Goal: Transaction & Acquisition: Purchase product/service

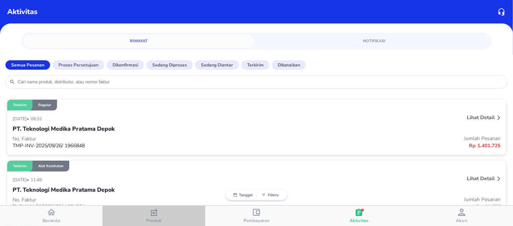
click at [145, 212] on span "Produk" at bounding box center [154, 215] width 98 height 15
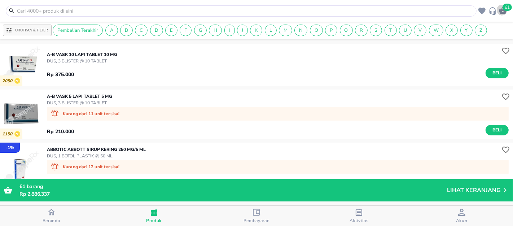
click at [501, 10] on icon "button" at bounding box center [502, 10] width 8 height 7
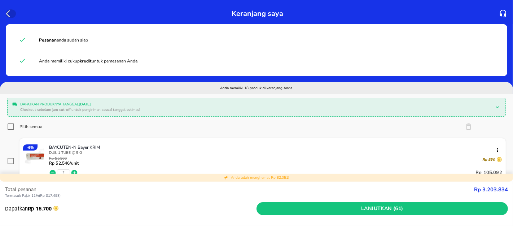
click at [9, 15] on icon "button" at bounding box center [10, 13] width 9 height 9
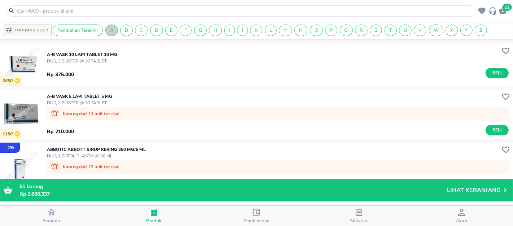
click at [114, 30] on span "A" at bounding box center [112, 30] width 12 height 6
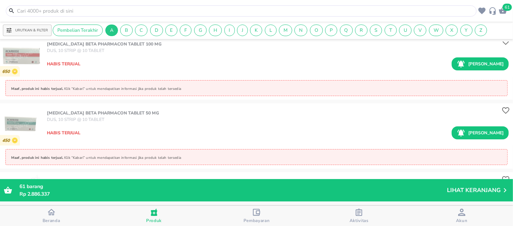
scroll to position [13781, 0]
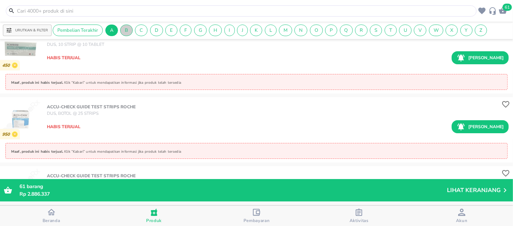
click at [122, 27] on span "B" at bounding box center [126, 30] width 12 height 6
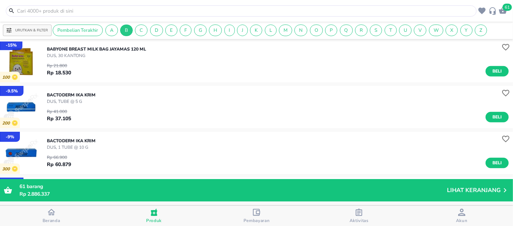
scroll to position [685, 0]
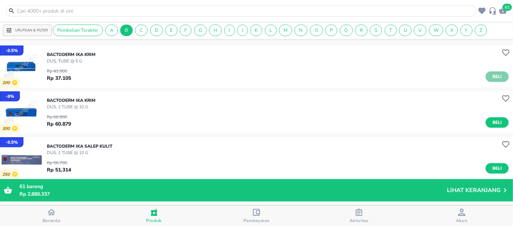
click at [491, 76] on span "Beli" at bounding box center [497, 77] width 12 height 8
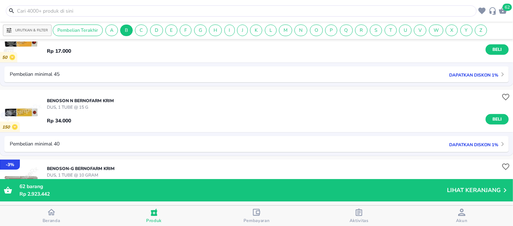
scroll to position [2655, 0]
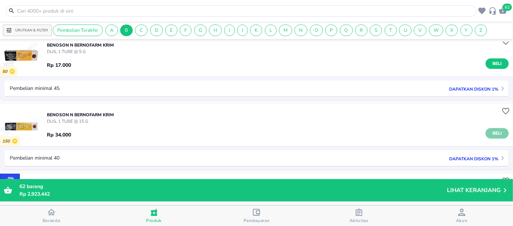
click at [492, 131] on span "Beli" at bounding box center [497, 133] width 12 height 8
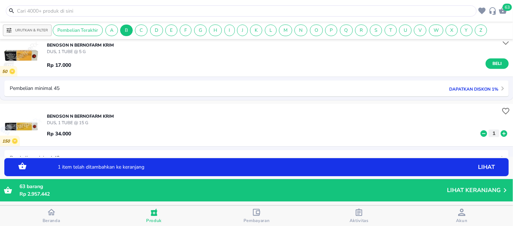
click at [500, 132] on icon at bounding box center [503, 133] width 6 height 6
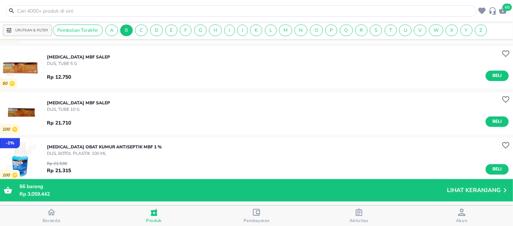
scroll to position [3527, 0]
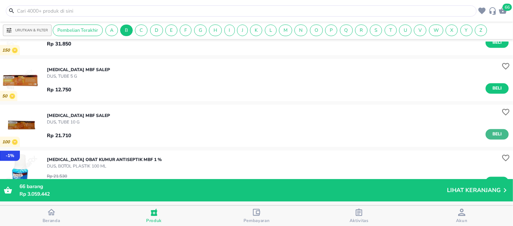
click at [491, 135] on span "Beli" at bounding box center [497, 134] width 12 height 8
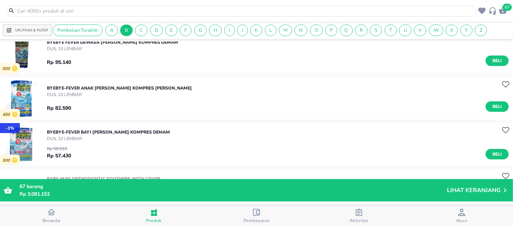
scroll to position [12319, 0]
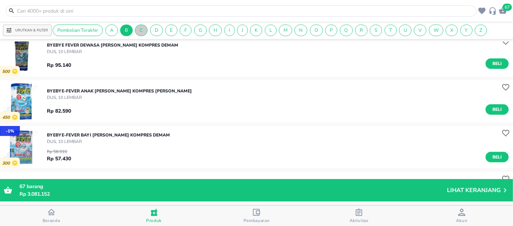
click at [138, 34] on div "C" at bounding box center [141, 31] width 13 height 12
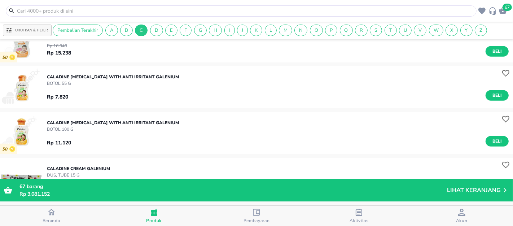
scroll to position [324, 0]
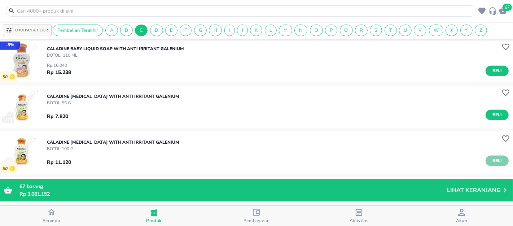
click at [491, 161] on span "Beli" at bounding box center [497, 161] width 12 height 8
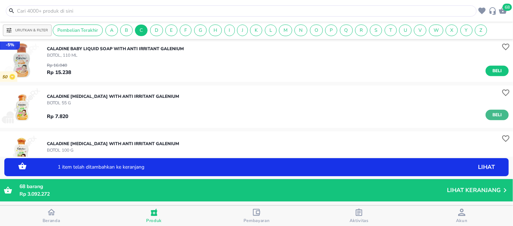
click at [495, 112] on span "Beli" at bounding box center [497, 115] width 12 height 8
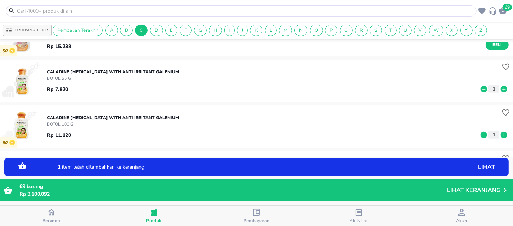
scroll to position [364, 0]
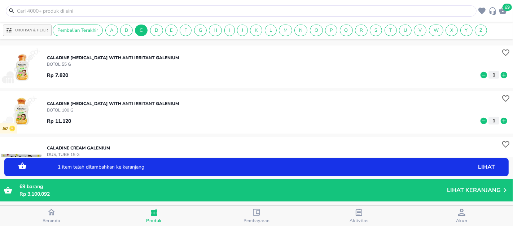
click at [499, 75] on icon at bounding box center [503, 75] width 9 height 8
click at [499, 120] on icon at bounding box center [503, 121] width 9 height 8
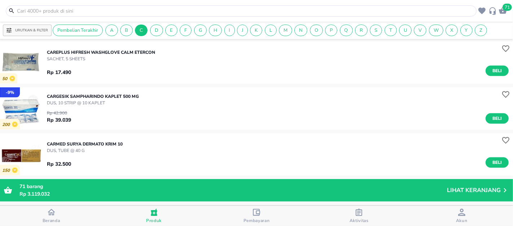
scroll to position [3164, 0]
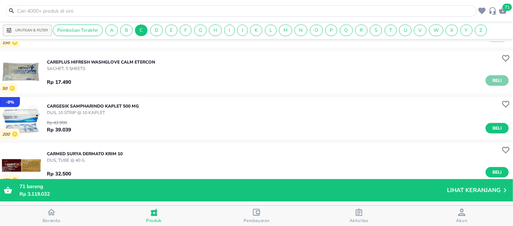
click at [491, 80] on span "Beli" at bounding box center [497, 81] width 12 height 8
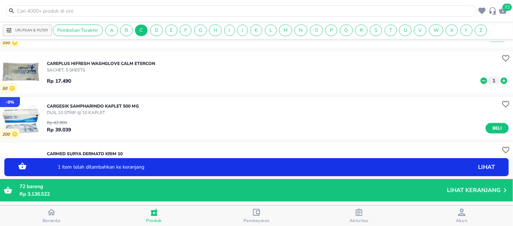
click at [500, 80] on icon at bounding box center [503, 80] width 6 height 6
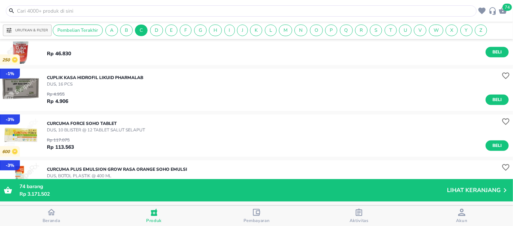
scroll to position [17005, 0]
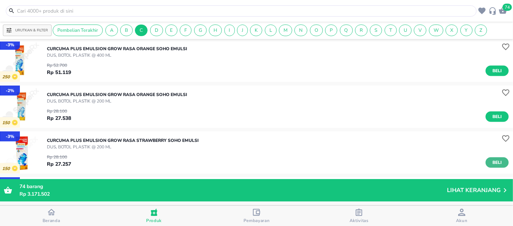
click at [492, 163] on span "Beli" at bounding box center [497, 163] width 12 height 8
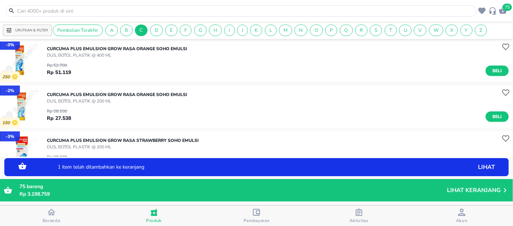
scroll to position [17045, 0]
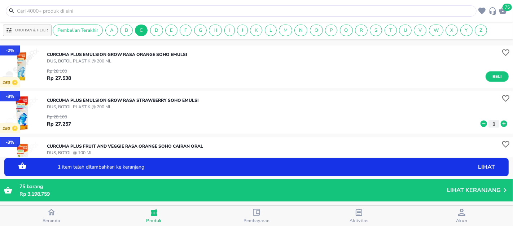
click at [500, 121] on icon at bounding box center [503, 123] width 6 height 6
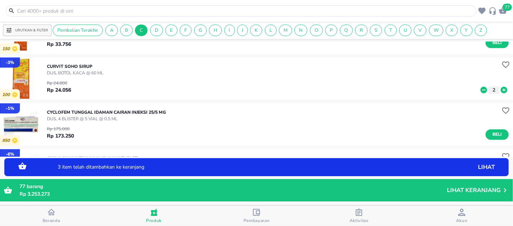
scroll to position [17759, 0]
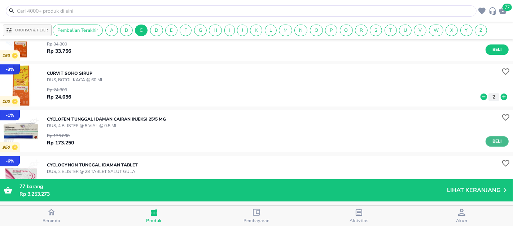
click at [491, 139] on span "Beli" at bounding box center [497, 141] width 12 height 8
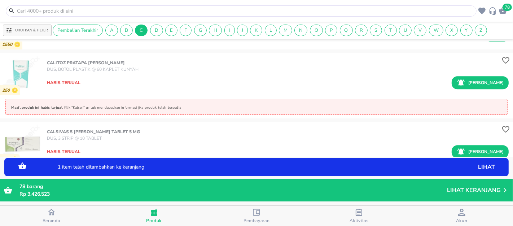
scroll to position [17919, 0]
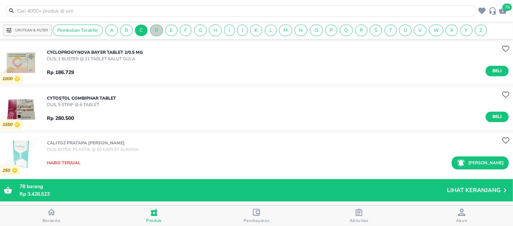
click at [153, 28] on span "D" at bounding box center [156, 30] width 12 height 6
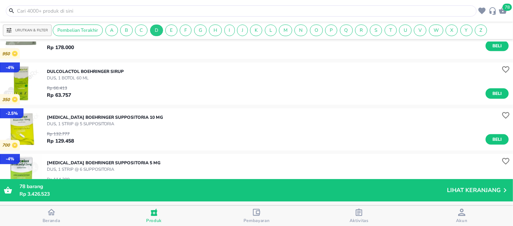
scroll to position [8013, 0]
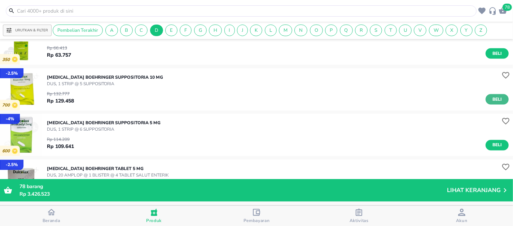
click at [491, 101] on span "Beli" at bounding box center [497, 100] width 12 height 8
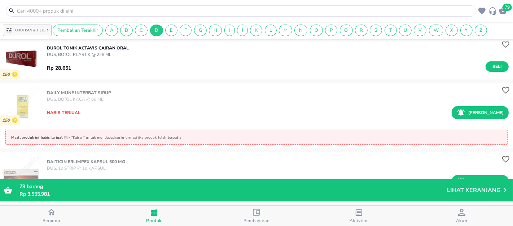
scroll to position [9211, 0]
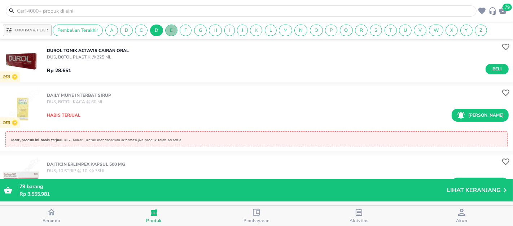
click at [168, 31] on span "E" at bounding box center [171, 30] width 12 height 6
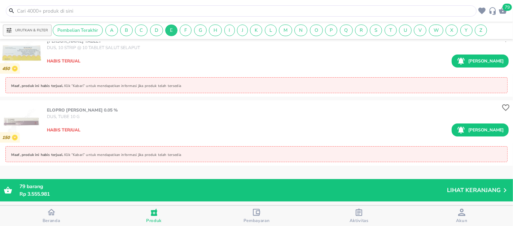
scroll to position [9095, 0]
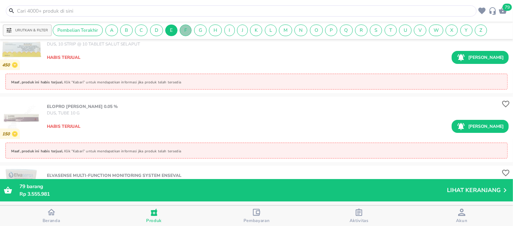
click at [186, 32] on span "F" at bounding box center [185, 30] width 11 height 6
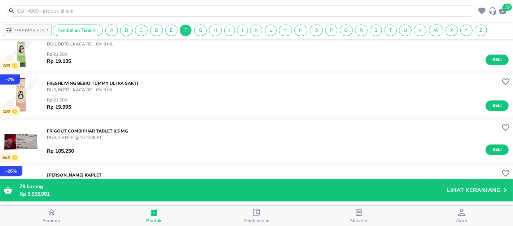
scroll to position [8677, 0]
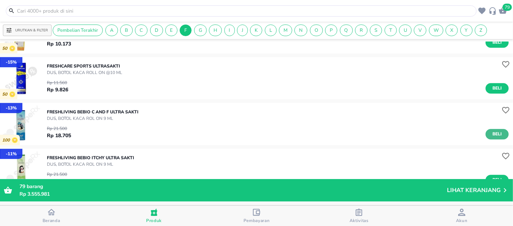
click at [485, 129] on button "Beli" at bounding box center [496, 134] width 23 height 10
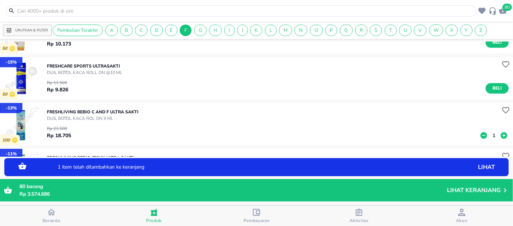
click at [500, 135] on icon at bounding box center [503, 135] width 6 height 6
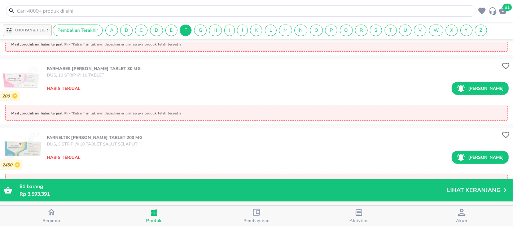
scroll to position [9974, 0]
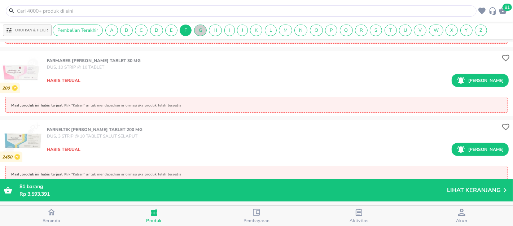
click at [197, 25] on div "G" at bounding box center [200, 31] width 13 height 12
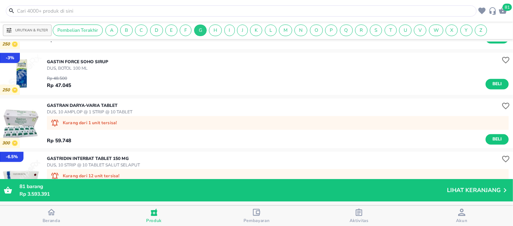
scroll to position [1223, 0]
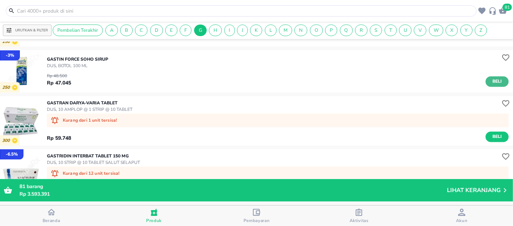
click at [491, 81] on span "Beli" at bounding box center [497, 81] width 12 height 8
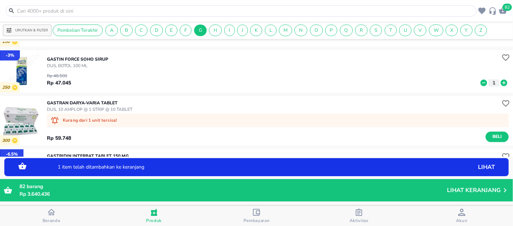
click at [500, 83] on icon at bounding box center [503, 82] width 6 height 6
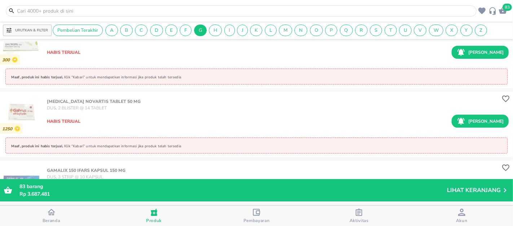
scroll to position [5300, 0]
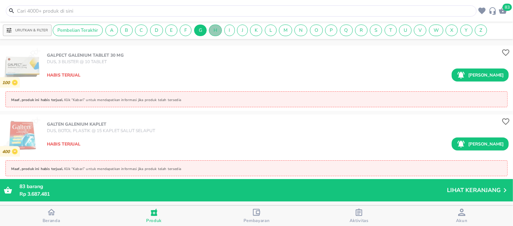
click at [213, 30] on span "H" at bounding box center [215, 30] width 12 height 6
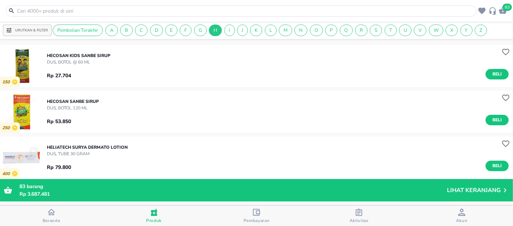
scroll to position [2323, 0]
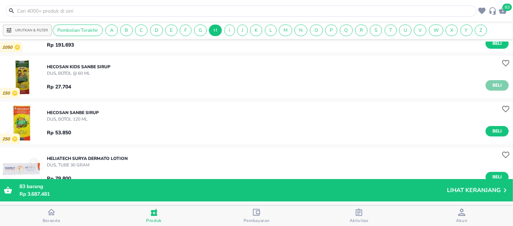
click at [491, 87] on span "Beli" at bounding box center [497, 85] width 12 height 8
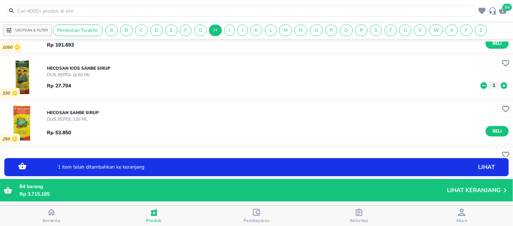
click at [500, 86] on icon at bounding box center [503, 85] width 6 height 6
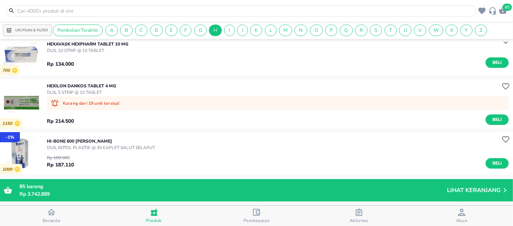
scroll to position [4262, 0]
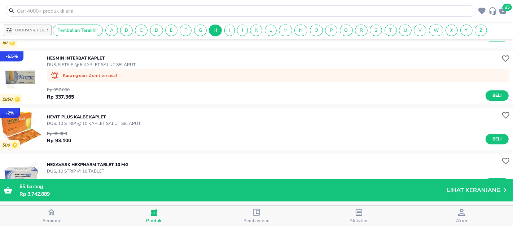
drag, startPoint x: 487, startPoint y: 139, endPoint x: 455, endPoint y: 137, distance: 32.1
click at [491, 139] on span "Beli" at bounding box center [497, 139] width 12 height 8
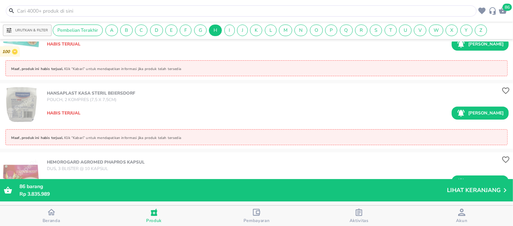
scroll to position [8847, 0]
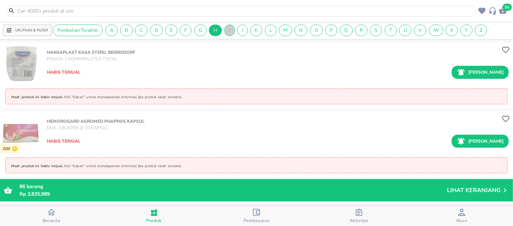
click at [231, 30] on span "I" at bounding box center [230, 30] width 10 height 6
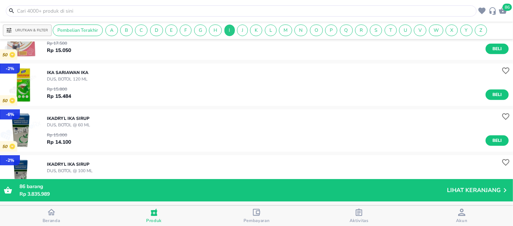
scroll to position [320, 0]
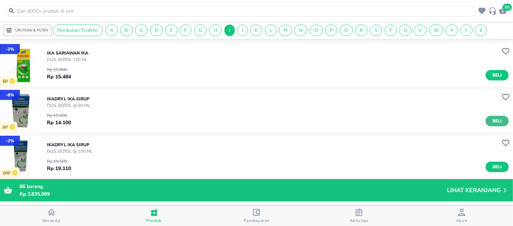
click at [491, 120] on span "Beli" at bounding box center [497, 121] width 12 height 8
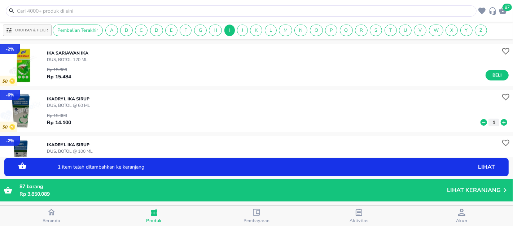
click at [500, 123] on icon at bounding box center [503, 122] width 6 height 6
click at [480, 123] on icon at bounding box center [483, 122] width 6 height 6
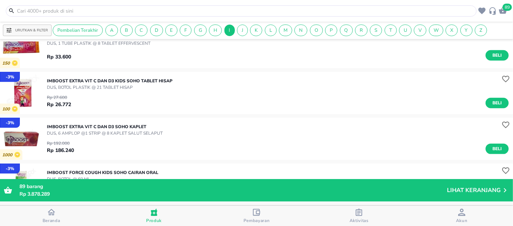
scroll to position [721, 0]
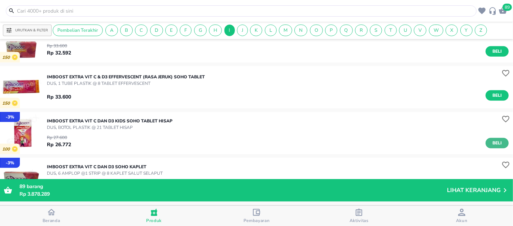
click at [491, 141] on span "Beli" at bounding box center [497, 143] width 12 height 8
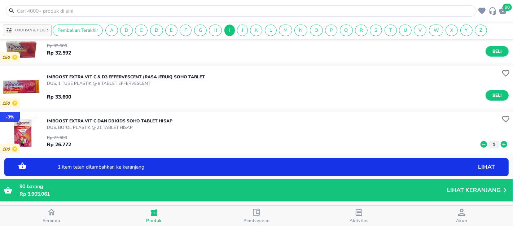
click at [500, 141] on icon at bounding box center [503, 144] width 6 height 6
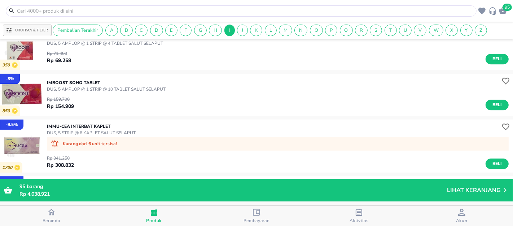
scroll to position [1401, 0]
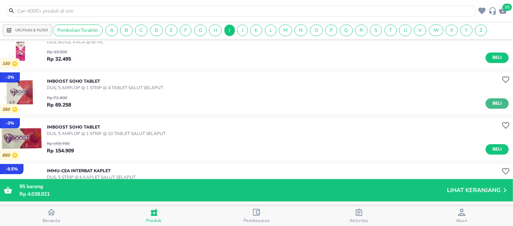
click at [485, 103] on button "Beli" at bounding box center [496, 103] width 23 height 10
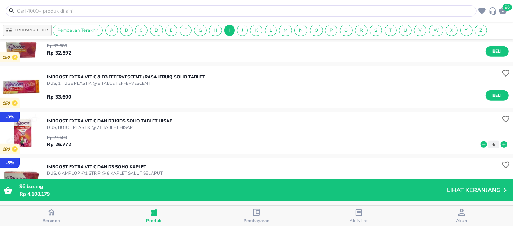
scroll to position [680, 0]
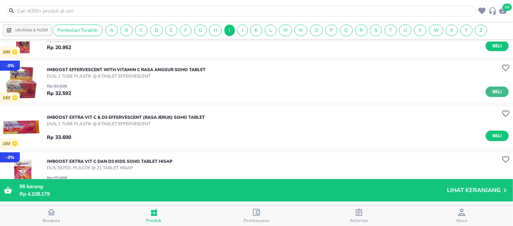
click at [492, 89] on span "Beli" at bounding box center [497, 92] width 12 height 8
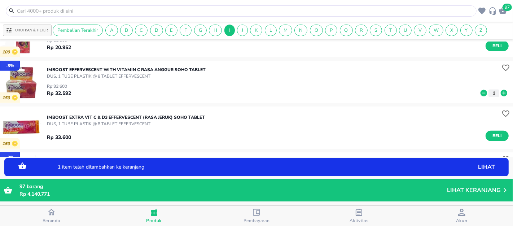
click at [500, 92] on icon at bounding box center [503, 93] width 6 height 6
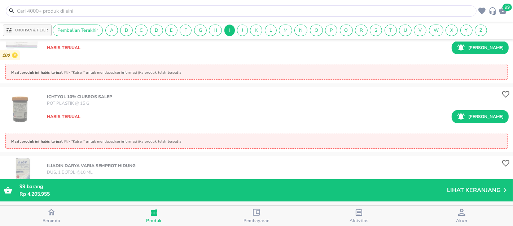
scroll to position [6665, 0]
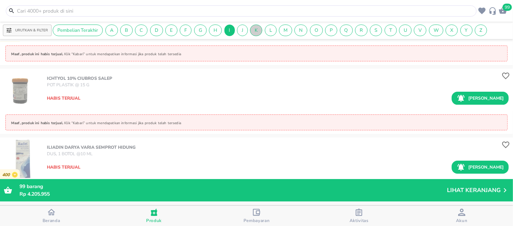
click at [256, 30] on span "K" at bounding box center [256, 30] width 12 height 6
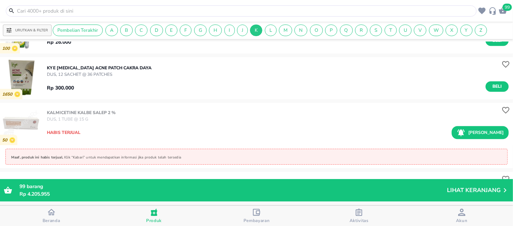
scroll to position [4035, 0]
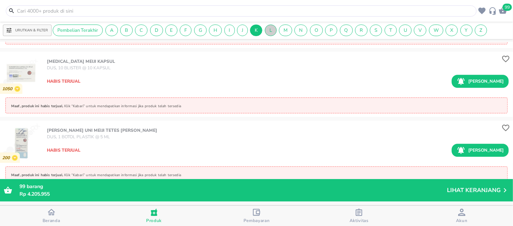
click at [269, 33] on span "L" at bounding box center [270, 30] width 11 height 6
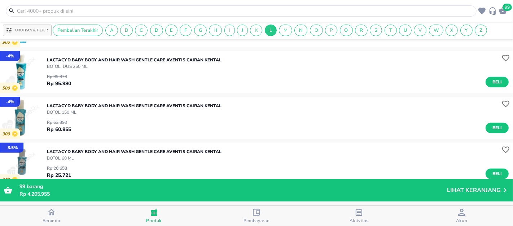
scroll to position [688, 0]
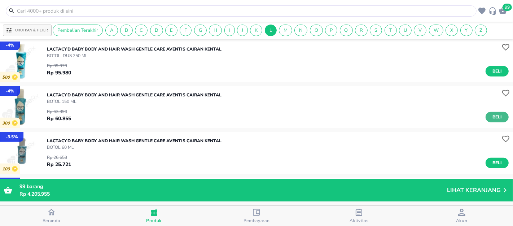
click at [495, 116] on span "Beli" at bounding box center [497, 117] width 12 height 8
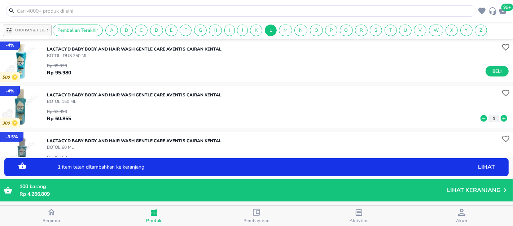
click at [500, 120] on icon at bounding box center [503, 118] width 6 height 6
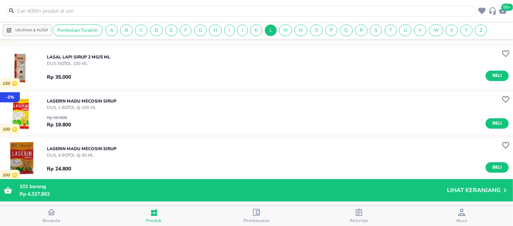
scroll to position [3650, 0]
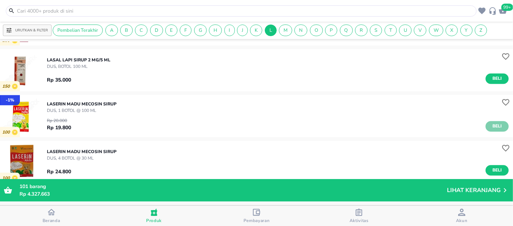
click at [491, 127] on span "Beli" at bounding box center [497, 126] width 12 height 8
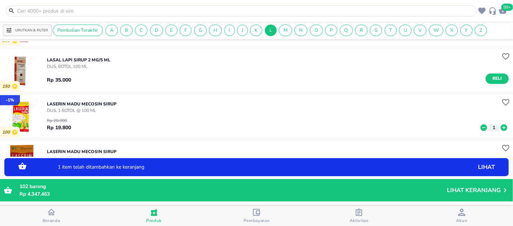
click at [500, 127] on icon at bounding box center [503, 127] width 6 height 6
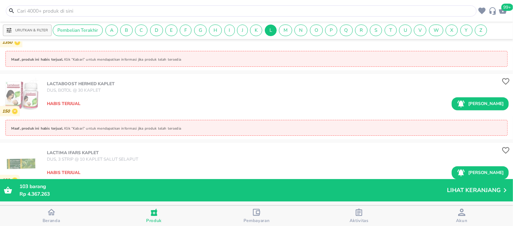
scroll to position [10463, 0]
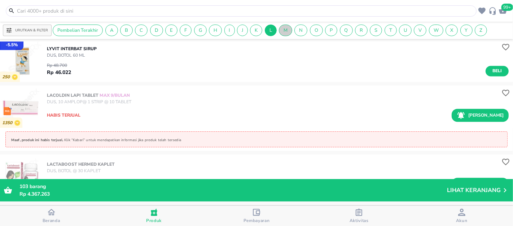
click at [287, 26] on div "M" at bounding box center [285, 31] width 13 height 12
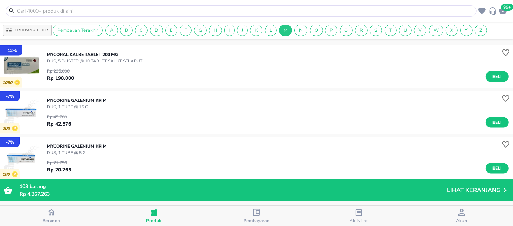
scroll to position [14772, 0]
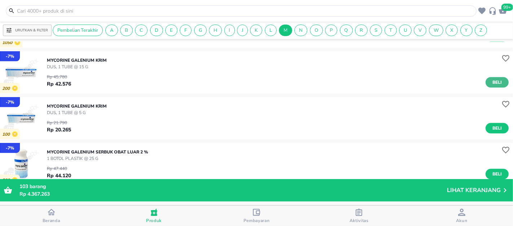
click at [494, 77] on button "Beli" at bounding box center [496, 82] width 23 height 10
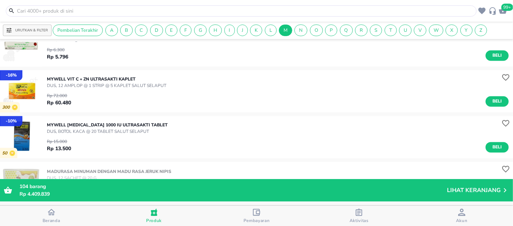
scroll to position [15212, 0]
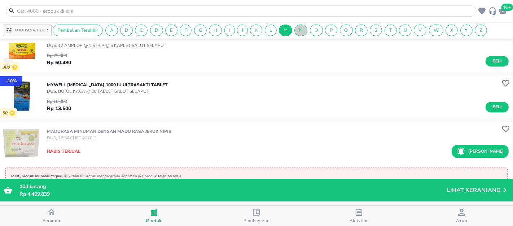
click at [301, 30] on span "N" at bounding box center [300, 30] width 12 height 6
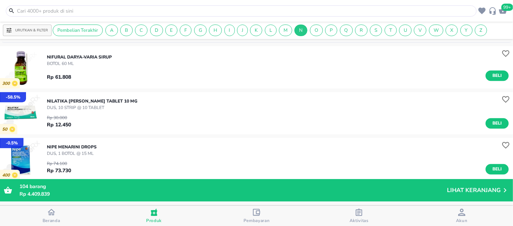
scroll to position [6166, 0]
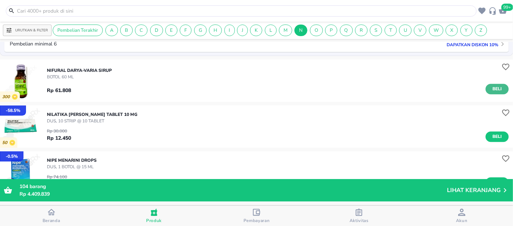
click at [492, 90] on span "Beli" at bounding box center [497, 89] width 12 height 8
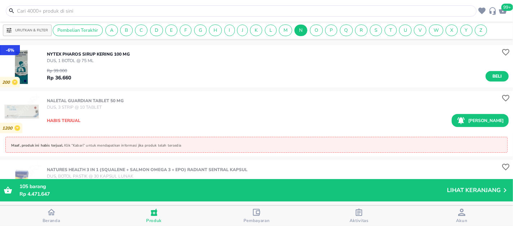
scroll to position [9970, 0]
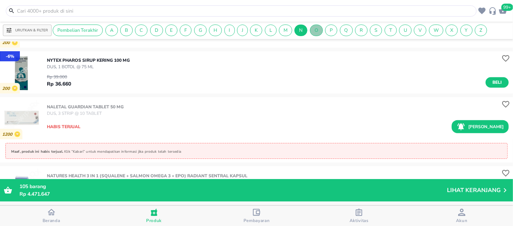
click at [315, 33] on span "O" at bounding box center [316, 30] width 12 height 6
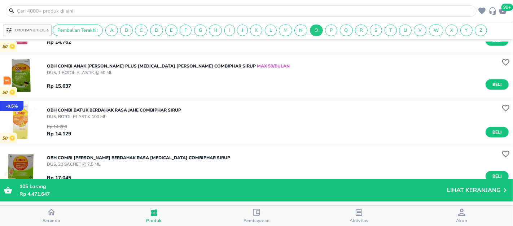
scroll to position [834, 0]
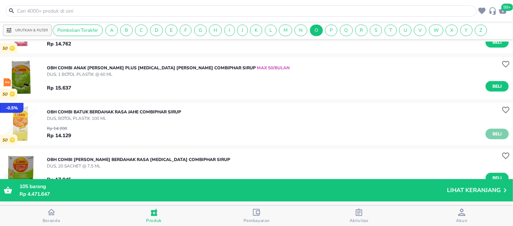
click at [491, 132] on span "Beli" at bounding box center [497, 134] width 12 height 8
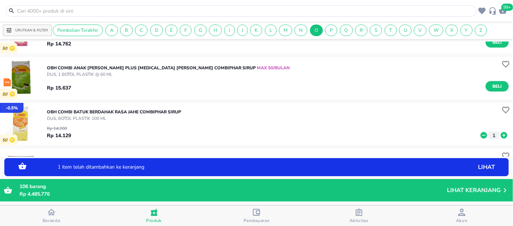
click at [500, 134] on icon at bounding box center [503, 135] width 6 height 6
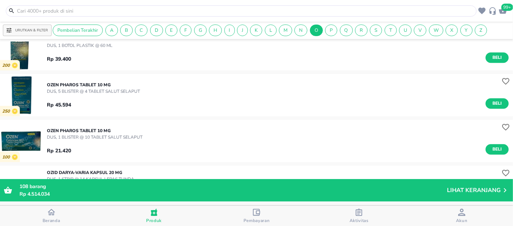
scroll to position [8715, 0]
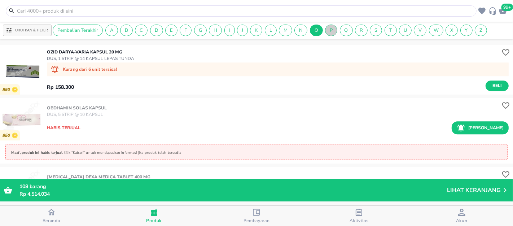
click at [333, 29] on span "P" at bounding box center [331, 30] width 12 height 6
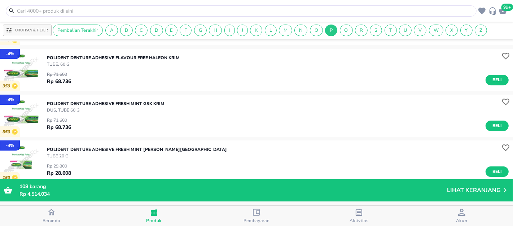
scroll to position [6612, 0]
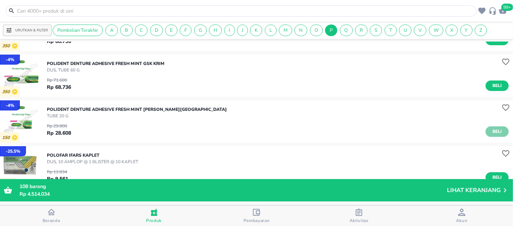
click at [491, 129] on span "Beli" at bounding box center [497, 132] width 12 height 8
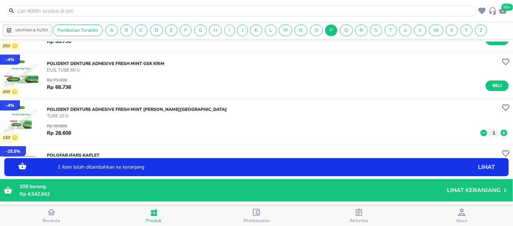
click at [500, 134] on icon at bounding box center [503, 132] width 6 height 6
click at [499, 134] on icon at bounding box center [503, 133] width 9 height 8
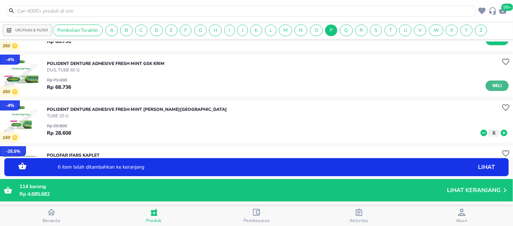
click at [492, 87] on span "Beli" at bounding box center [497, 86] width 12 height 8
click at [499, 87] on icon at bounding box center [503, 87] width 9 height 8
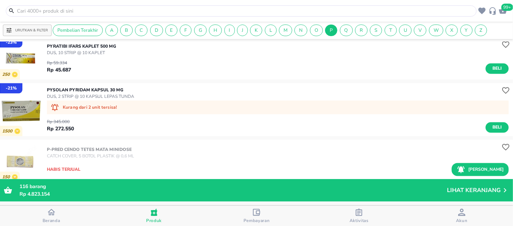
scroll to position [15156, 0]
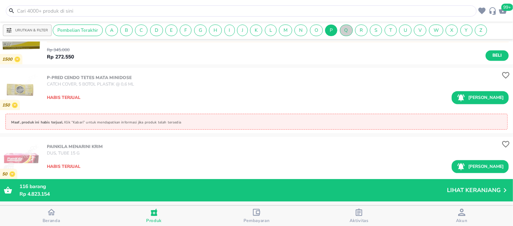
click at [350, 29] on span "Q" at bounding box center [346, 30] width 12 height 6
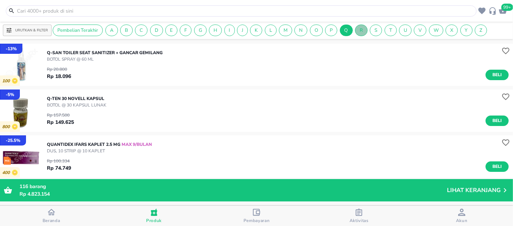
click at [359, 34] on div "R" at bounding box center [361, 31] width 13 height 12
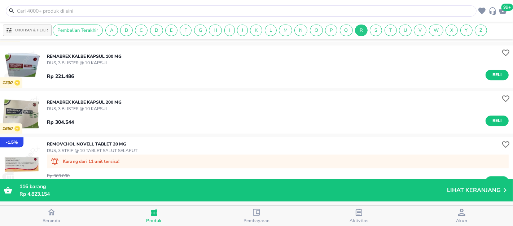
scroll to position [1899, 0]
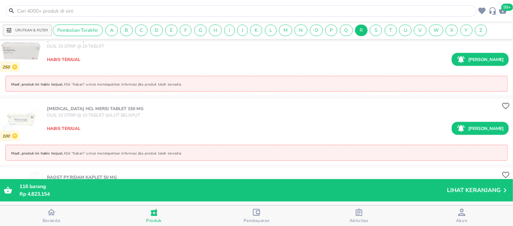
scroll to position [5653, 0]
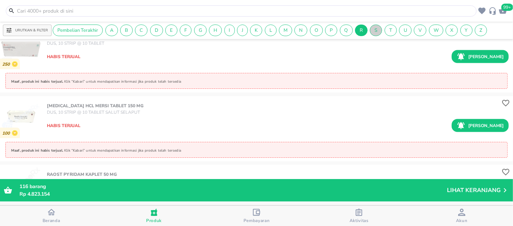
click at [378, 32] on span "S" at bounding box center [376, 30] width 12 height 6
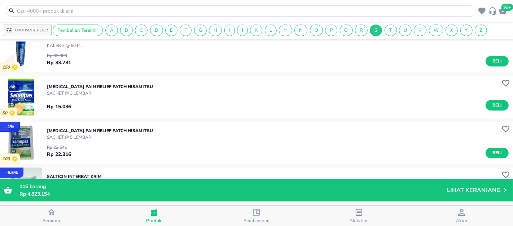
scroll to position [1613, 0]
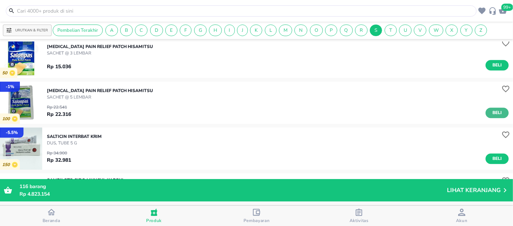
click at [492, 114] on span "Beli" at bounding box center [497, 113] width 12 height 8
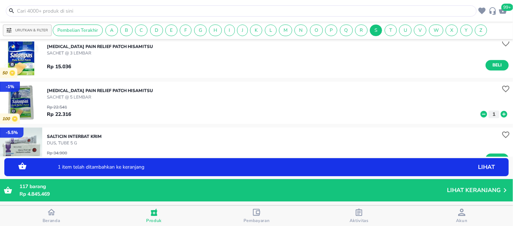
click at [499, 113] on icon at bounding box center [503, 114] width 9 height 8
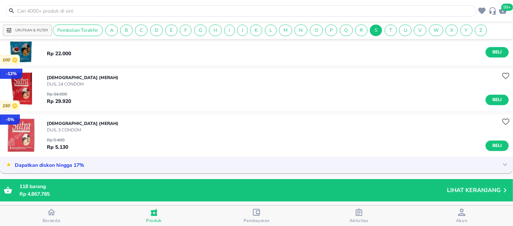
scroll to position [15705, 0]
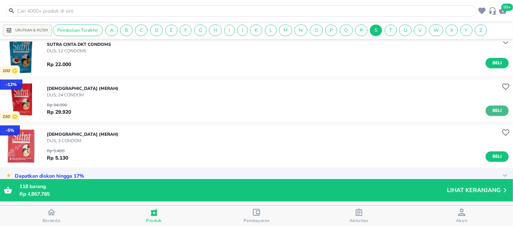
click at [494, 108] on span "Beli" at bounding box center [497, 111] width 12 height 8
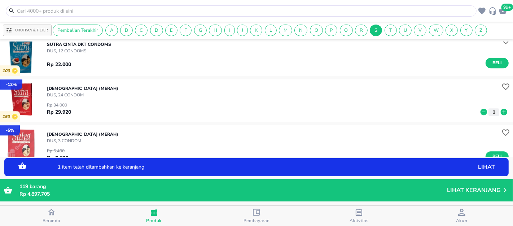
click at [499, 111] on icon at bounding box center [503, 112] width 9 height 8
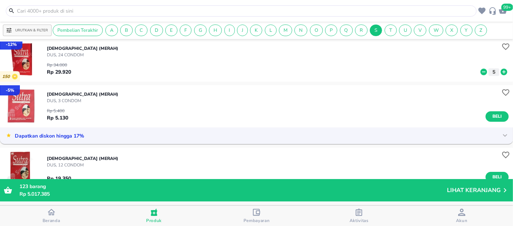
scroll to position [15785, 0]
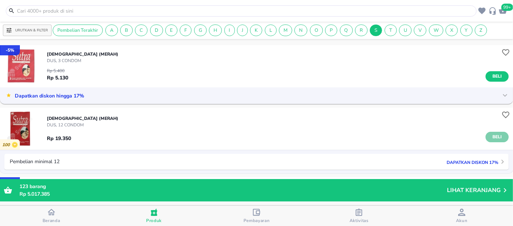
click at [495, 135] on span "Beli" at bounding box center [497, 137] width 12 height 8
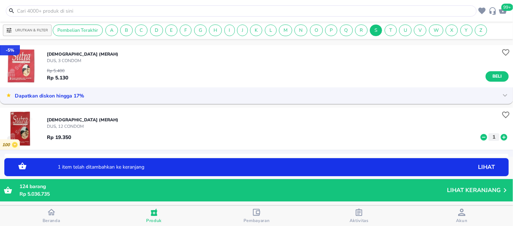
click at [500, 136] on icon at bounding box center [503, 137] width 9 height 8
click at [499, 136] on icon at bounding box center [503, 137] width 9 height 8
click at [500, 136] on icon at bounding box center [503, 136] width 6 height 6
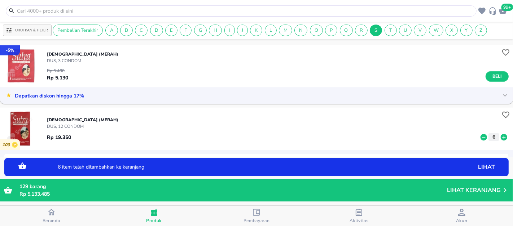
click at [500, 136] on icon at bounding box center [503, 136] width 6 height 6
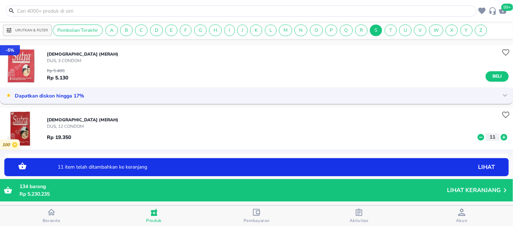
click at [500, 136] on icon at bounding box center [503, 136] width 6 height 6
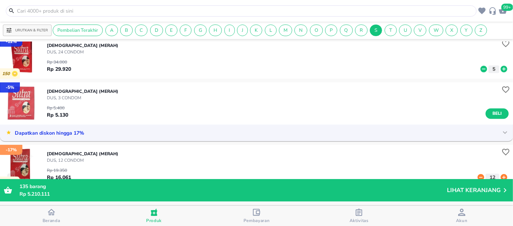
scroll to position [15745, 0]
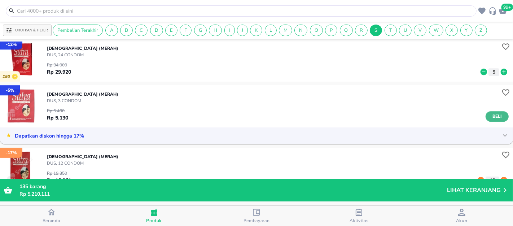
click at [491, 116] on span "Beli" at bounding box center [497, 116] width 12 height 8
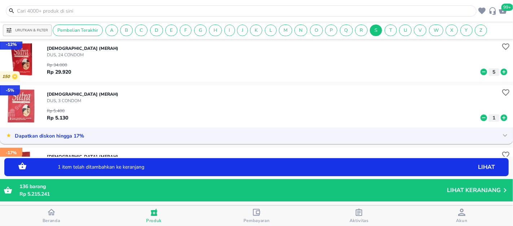
click at [500, 117] on icon at bounding box center [503, 117] width 6 height 6
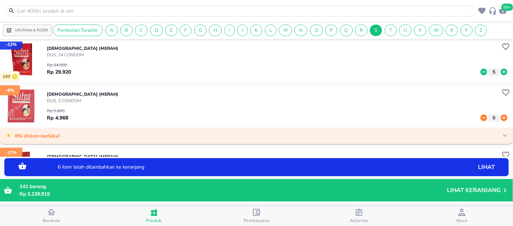
click at [500, 117] on icon at bounding box center [503, 117] width 6 height 6
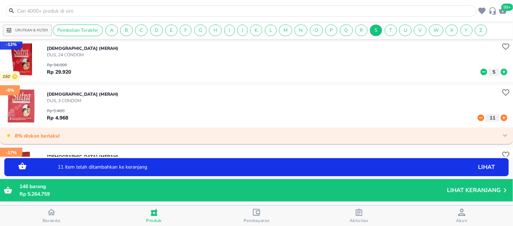
click at [500, 117] on icon at bounding box center [503, 117] width 6 height 6
click at [477, 117] on icon at bounding box center [480, 117] width 6 height 6
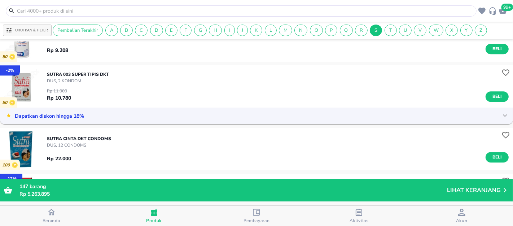
scroll to position [15584, 0]
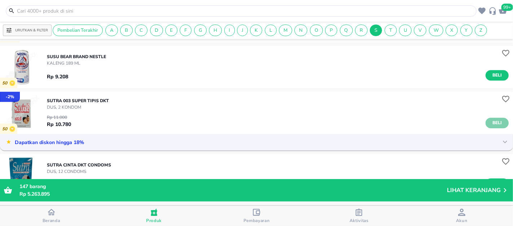
click at [491, 123] on span "Beli" at bounding box center [497, 123] width 12 height 8
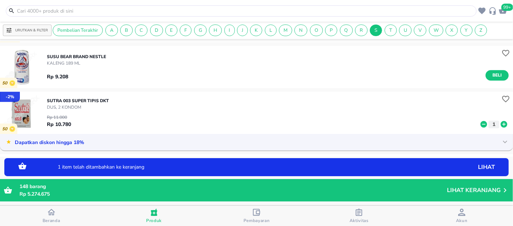
click at [500, 123] on icon at bounding box center [503, 124] width 6 height 6
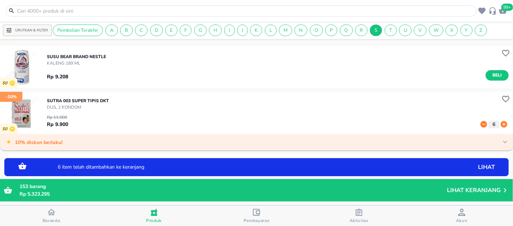
click at [500, 123] on icon at bounding box center [503, 124] width 6 height 6
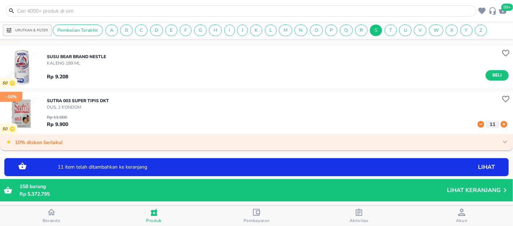
click at [500, 123] on icon at bounding box center [503, 124] width 6 height 6
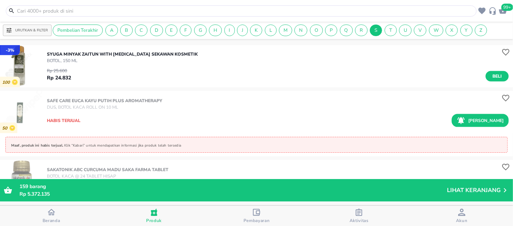
scroll to position [17099, 0]
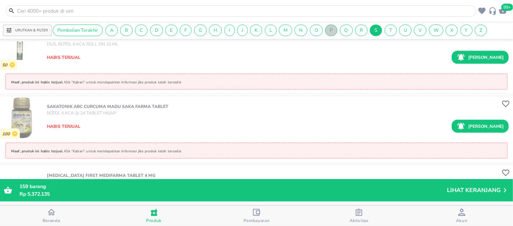
click at [325, 30] on span "P" at bounding box center [331, 30] width 12 height 6
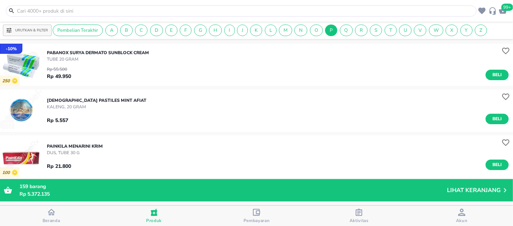
click at [171, 10] on input "text" at bounding box center [245, 11] width 458 height 8
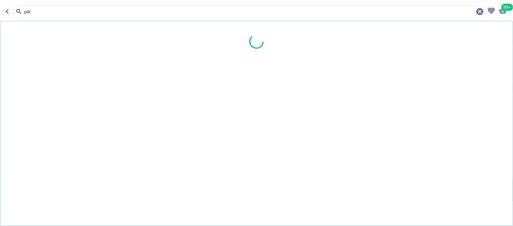
type input "pika"
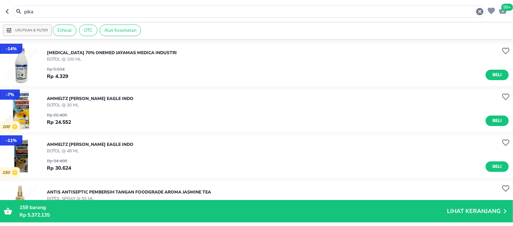
click at [29, 9] on input "pika" at bounding box center [249, 12] width 452 height 8
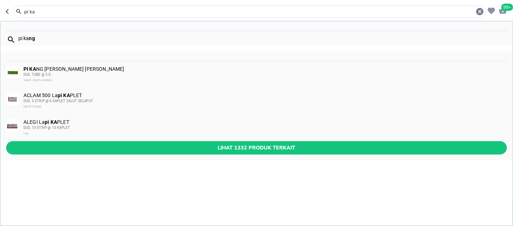
type input "pi ka"
click at [81, 70] on div "PI [PERSON_NAME] [PERSON_NAME] [PERSON_NAME] DUS, TUBE @ 5 G SANO GRATIA FARMA" at bounding box center [264, 74] width 482 height 17
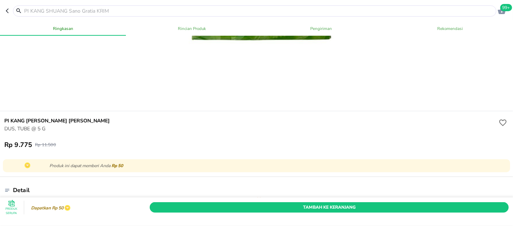
scroll to position [80, 0]
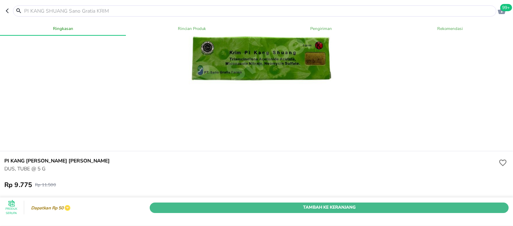
click at [281, 204] on span "Tambah Ke Keranjang" at bounding box center [329, 208] width 348 height 8
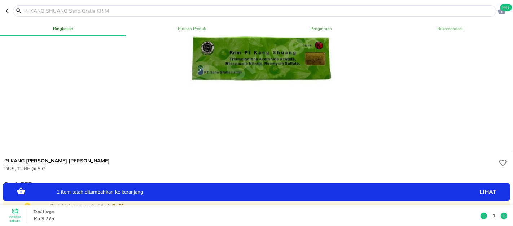
click at [490, 212] on p "1" at bounding box center [493, 216] width 6 height 8
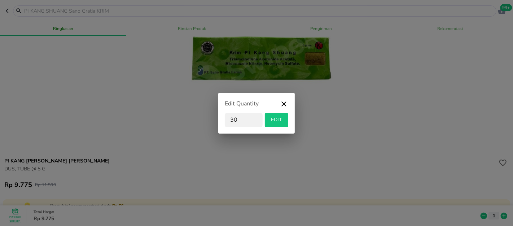
type input "30"
click at [277, 121] on span "EDIT" at bounding box center [276, 119] width 18 height 9
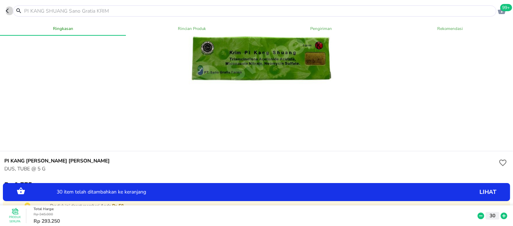
click at [6, 8] on icon "button" at bounding box center [9, 11] width 6 height 6
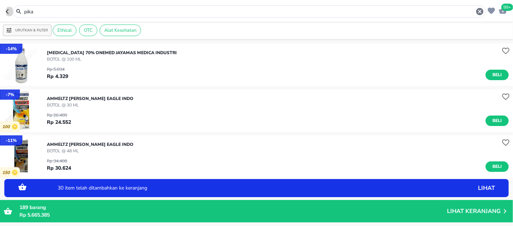
click at [8, 13] on icon "button" at bounding box center [9, 12] width 6 height 6
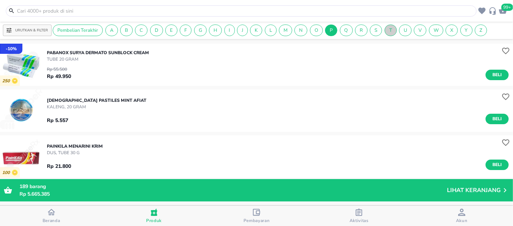
click at [393, 31] on span "T" at bounding box center [391, 30] width 12 height 6
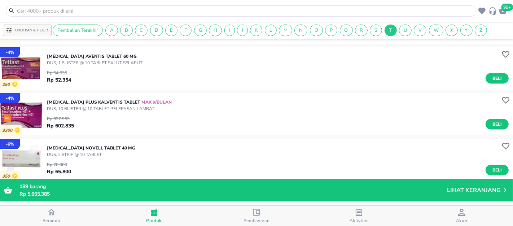
scroll to position [946, 0]
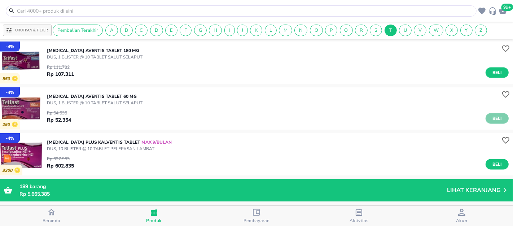
click at [491, 121] on span "Beli" at bounding box center [497, 119] width 12 height 8
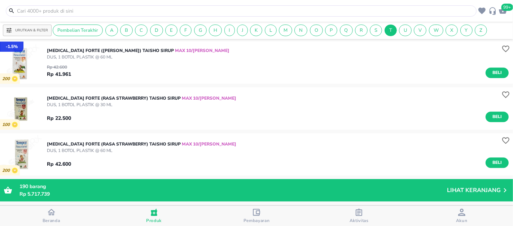
scroll to position [1627, 0]
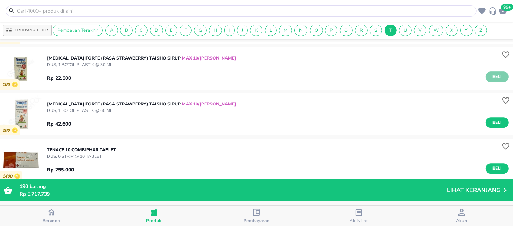
click at [491, 74] on span "Beli" at bounding box center [497, 77] width 12 height 8
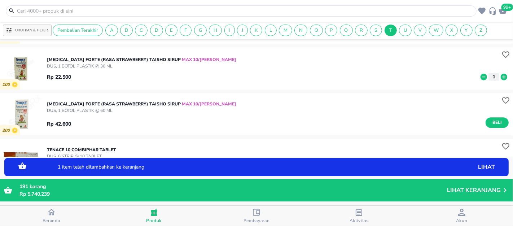
click at [500, 74] on icon at bounding box center [503, 76] width 6 height 6
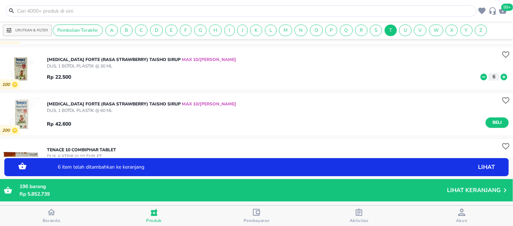
click at [500, 74] on icon at bounding box center [503, 76] width 6 height 6
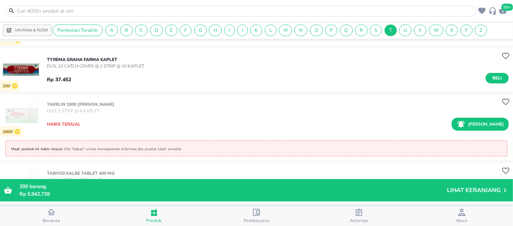
scroll to position [9287, 0]
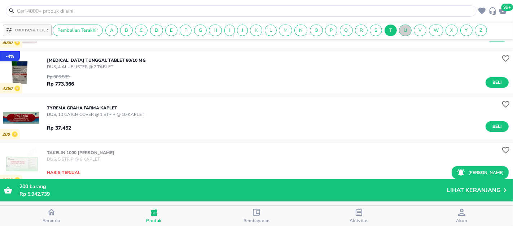
click at [407, 32] on span "U" at bounding box center [405, 30] width 12 height 6
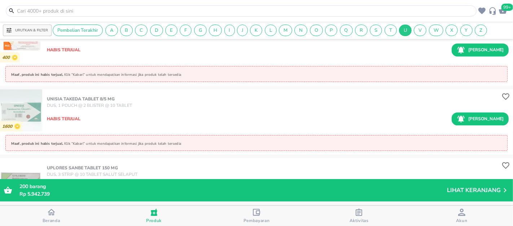
scroll to position [1418, 0]
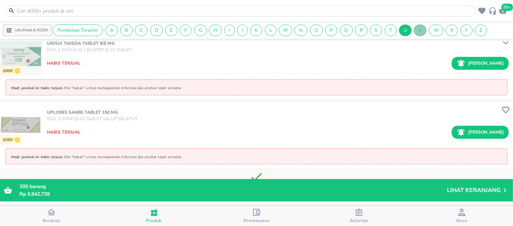
click at [422, 31] on span "V" at bounding box center [420, 30] width 12 height 6
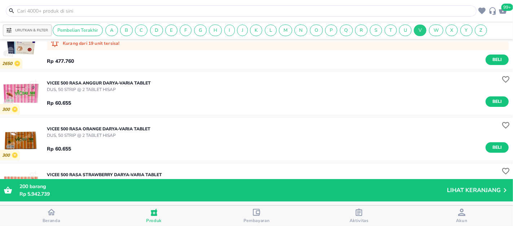
scroll to position [2464, 0]
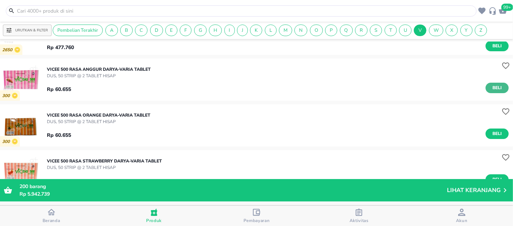
click at [485, 84] on button "Beli" at bounding box center [496, 88] width 23 height 10
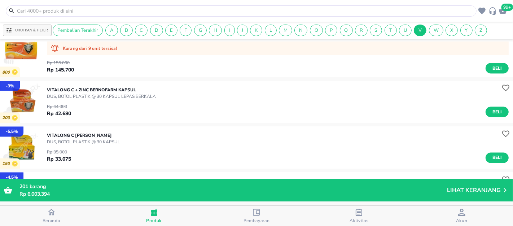
scroll to position [5533, 0]
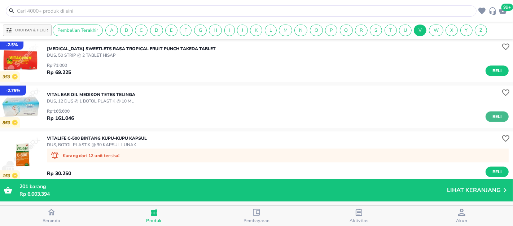
click at [491, 115] on span "Beli" at bounding box center [497, 117] width 12 height 8
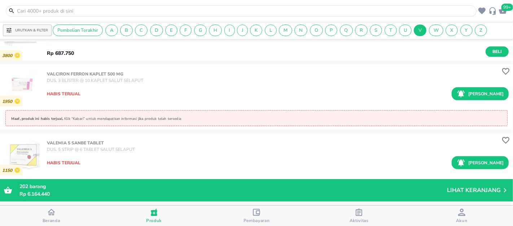
scroll to position [7795, 0]
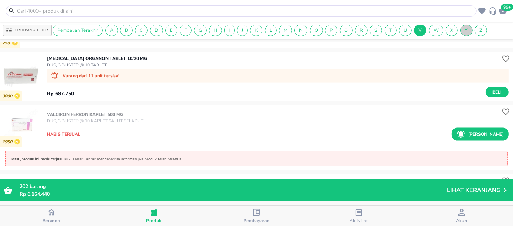
click at [470, 28] on span "Y" at bounding box center [466, 30] width 12 height 6
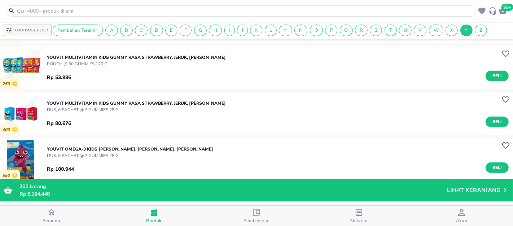
scroll to position [680, 0]
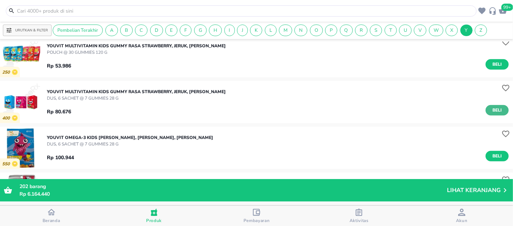
drag, startPoint x: 491, startPoint y: 110, endPoint x: 438, endPoint y: 105, distance: 53.3
click at [491, 110] on span "Beli" at bounding box center [497, 110] width 12 height 8
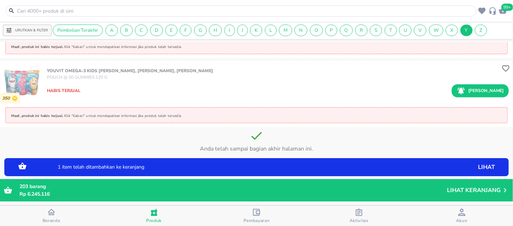
scroll to position [1161, 0]
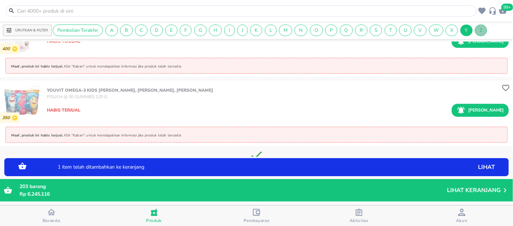
click at [484, 30] on span "Z" at bounding box center [481, 30] width 12 height 6
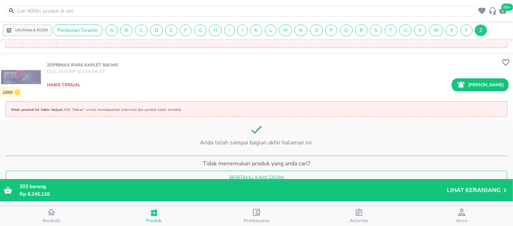
scroll to position [2054, 0]
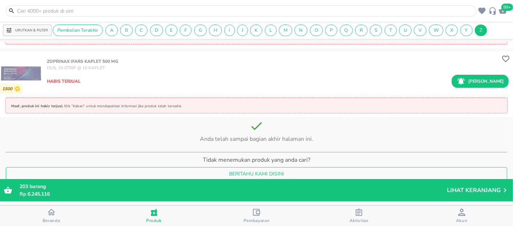
click at [506, 9] on span "99+" at bounding box center [507, 7] width 12 height 7
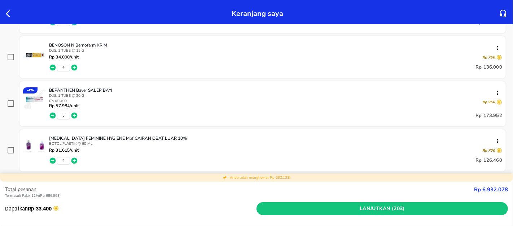
scroll to position [200, 0]
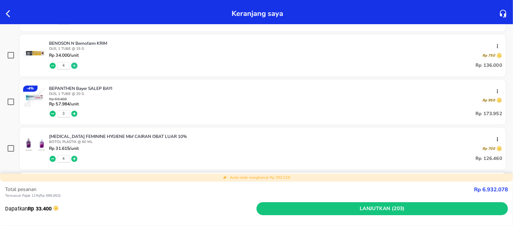
click at [74, 64] on icon "button" at bounding box center [74, 65] width 7 height 7
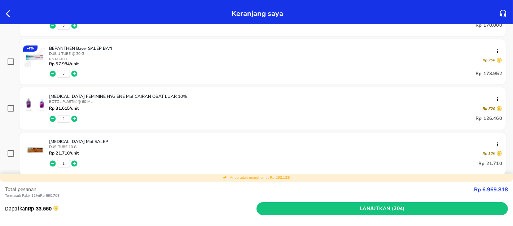
scroll to position [280, 0]
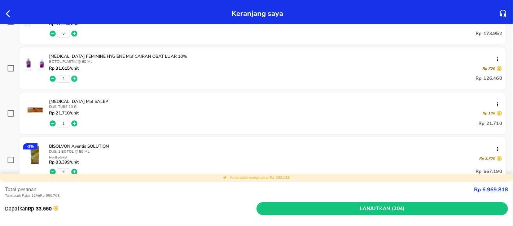
click at [75, 78] on icon "button" at bounding box center [74, 78] width 6 height 6
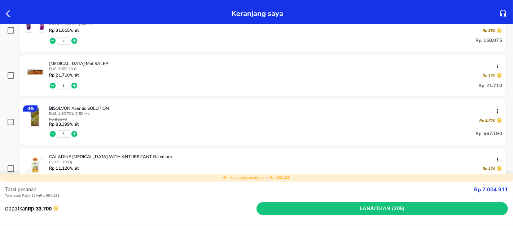
scroll to position [320, 0]
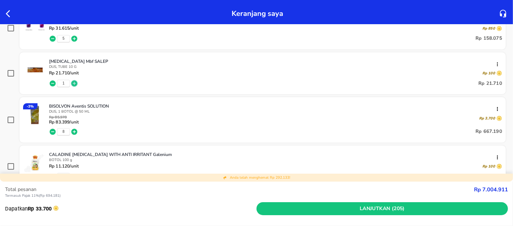
click at [75, 83] on icon "button" at bounding box center [74, 83] width 7 height 7
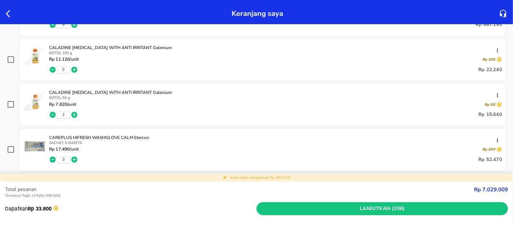
scroll to position [440, 0]
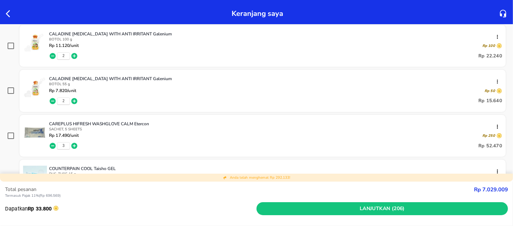
click at [73, 58] on icon "button" at bounding box center [74, 56] width 6 height 6
click at [72, 99] on icon "button" at bounding box center [74, 101] width 6 height 6
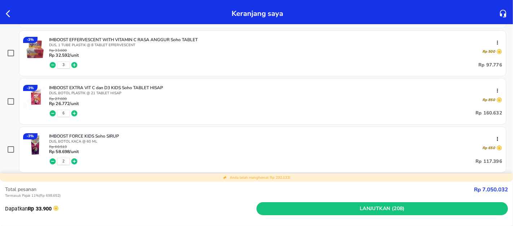
scroll to position [1241, 0]
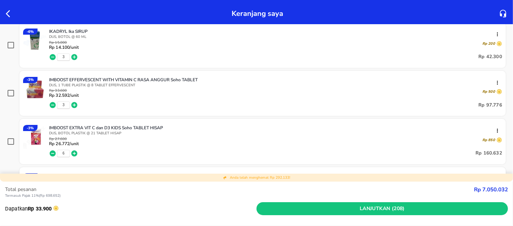
click at [74, 57] on icon "button" at bounding box center [74, 56] width 7 height 7
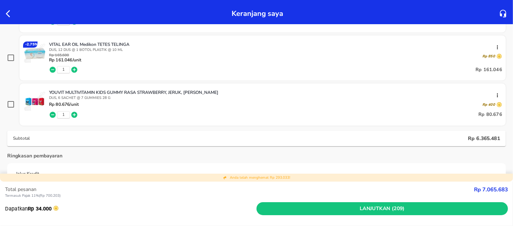
scroll to position [2563, 0]
